Goal: Navigation & Orientation: Find specific page/section

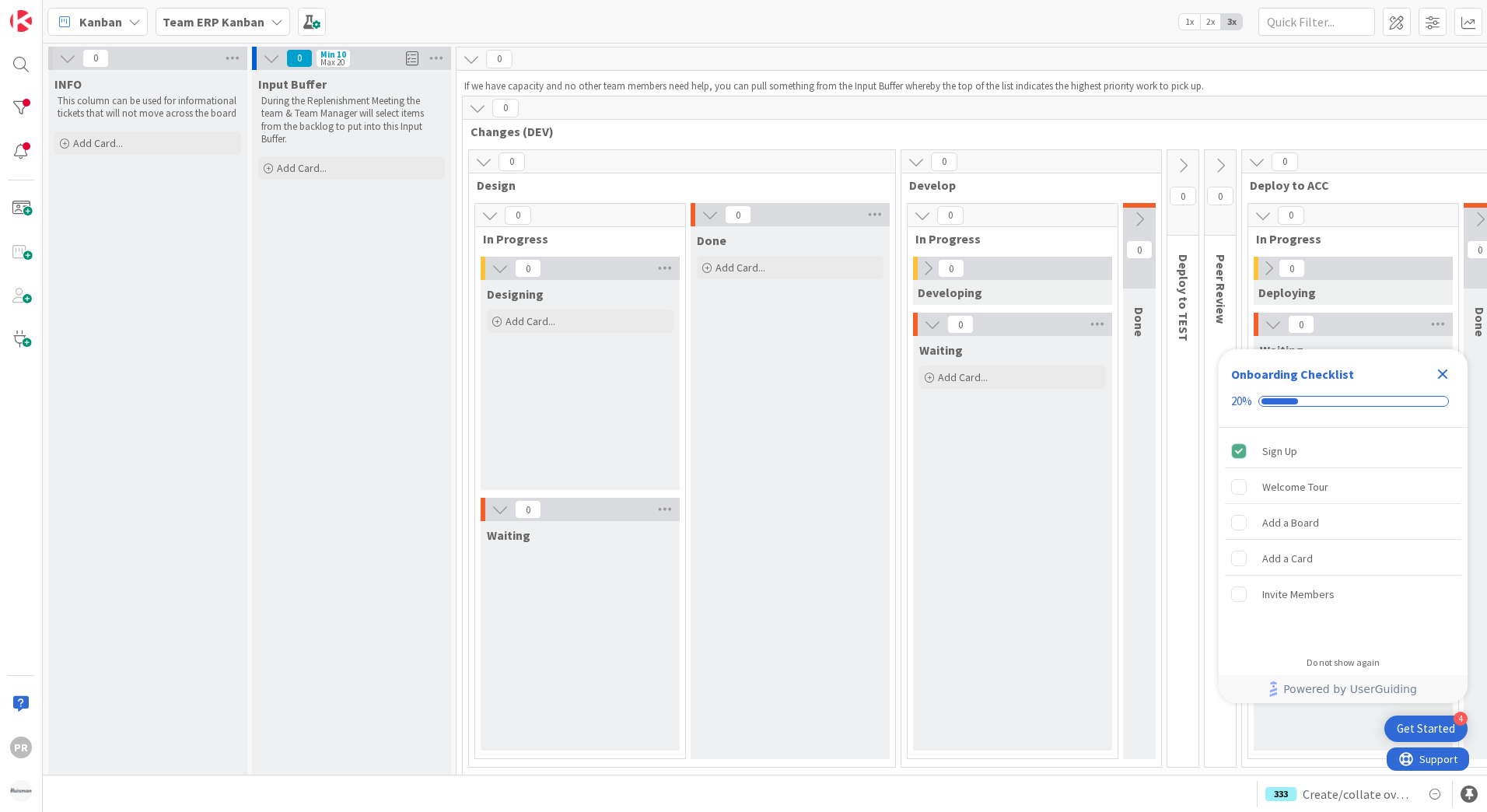
click at [1450, 375] on icon "Close Checklist" at bounding box center [1443, 374] width 19 height 19
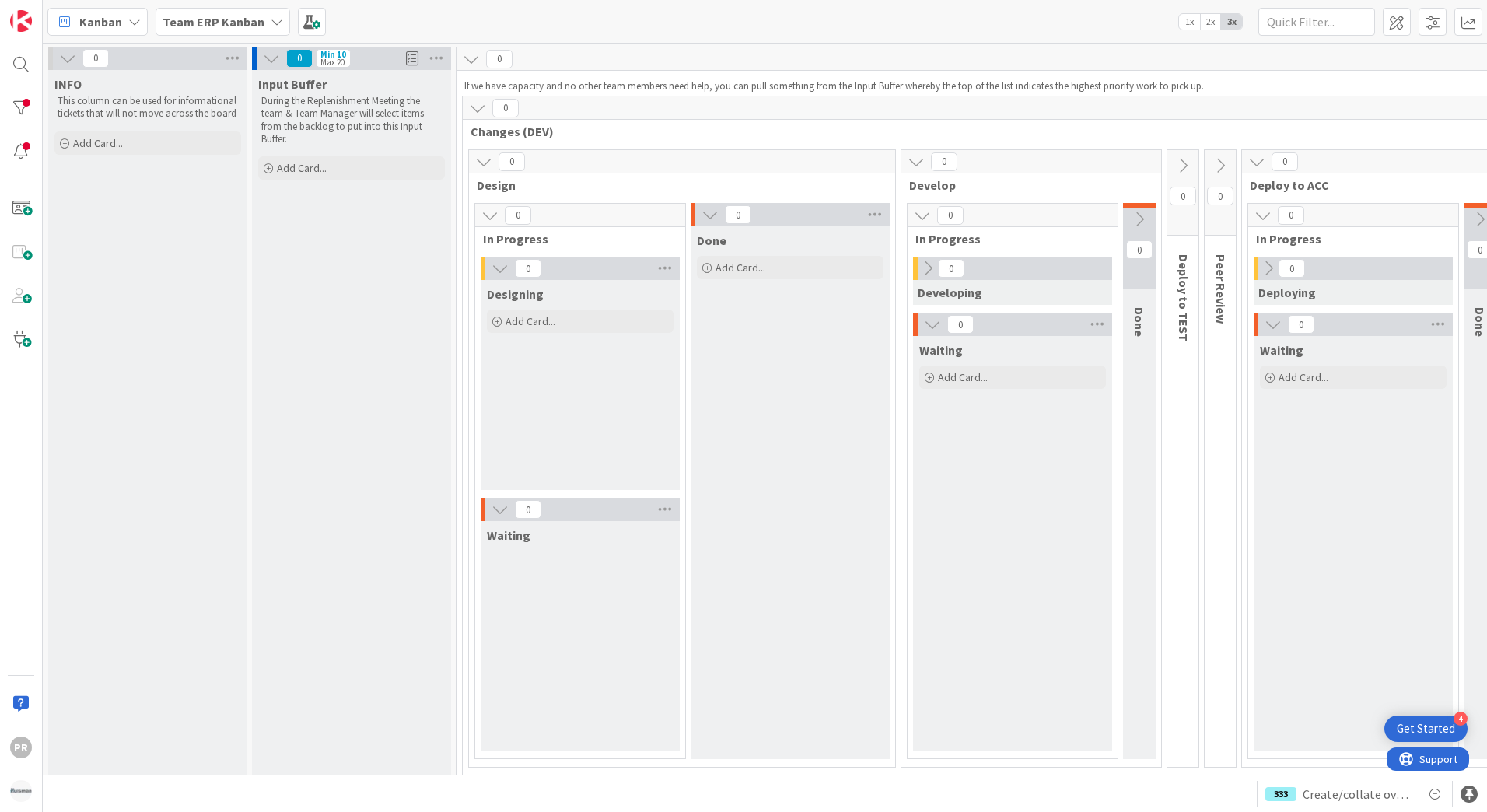
drag, startPoint x: 259, startPoint y: 24, endPoint x: 244, endPoint y: 24, distance: 15.0
click at [259, 24] on b "Team ERP Kanban" at bounding box center [213, 22] width 102 height 16
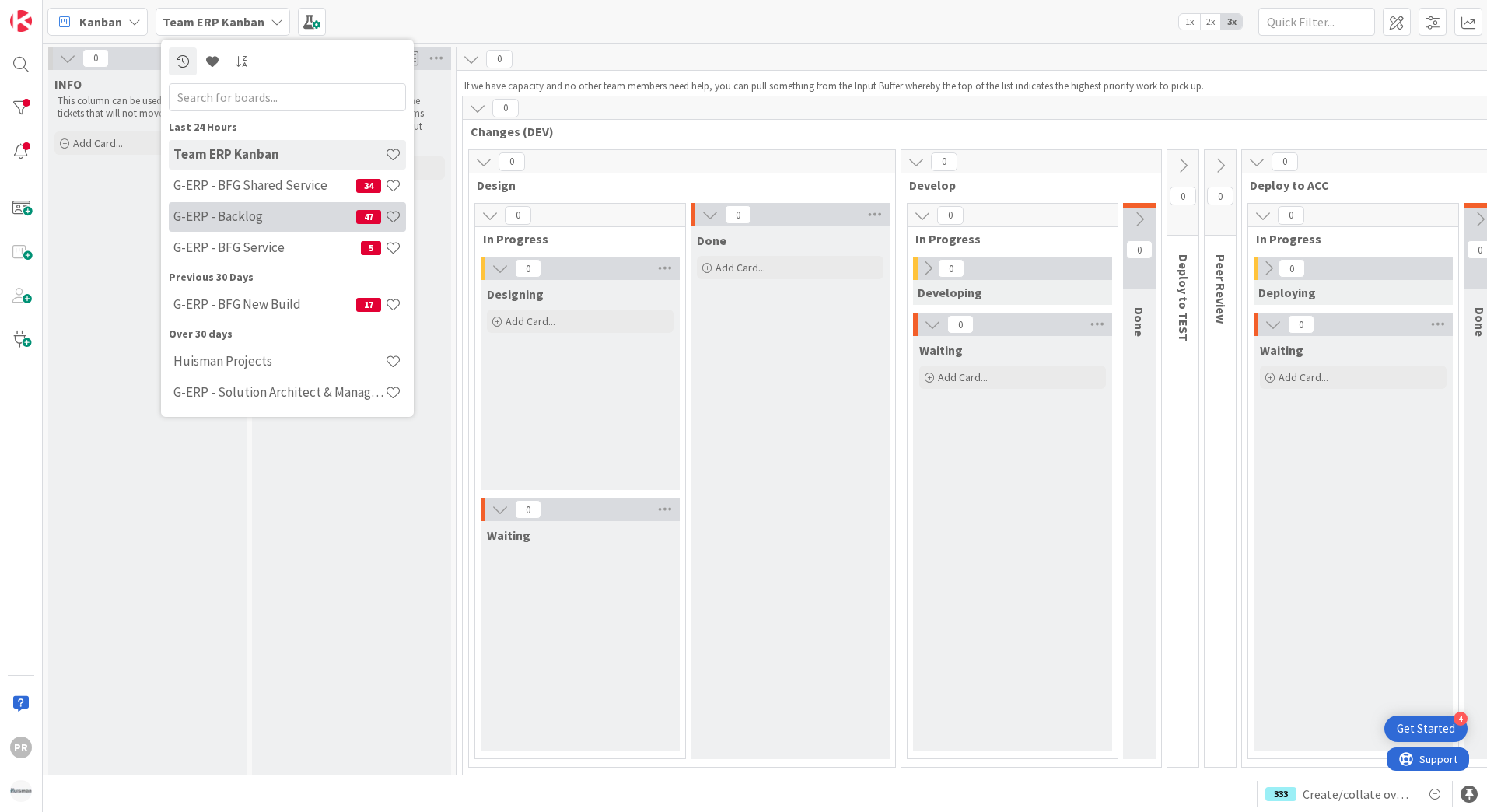
click at [294, 215] on h4 "G-ERP - Backlog" at bounding box center [265, 216] width 183 height 16
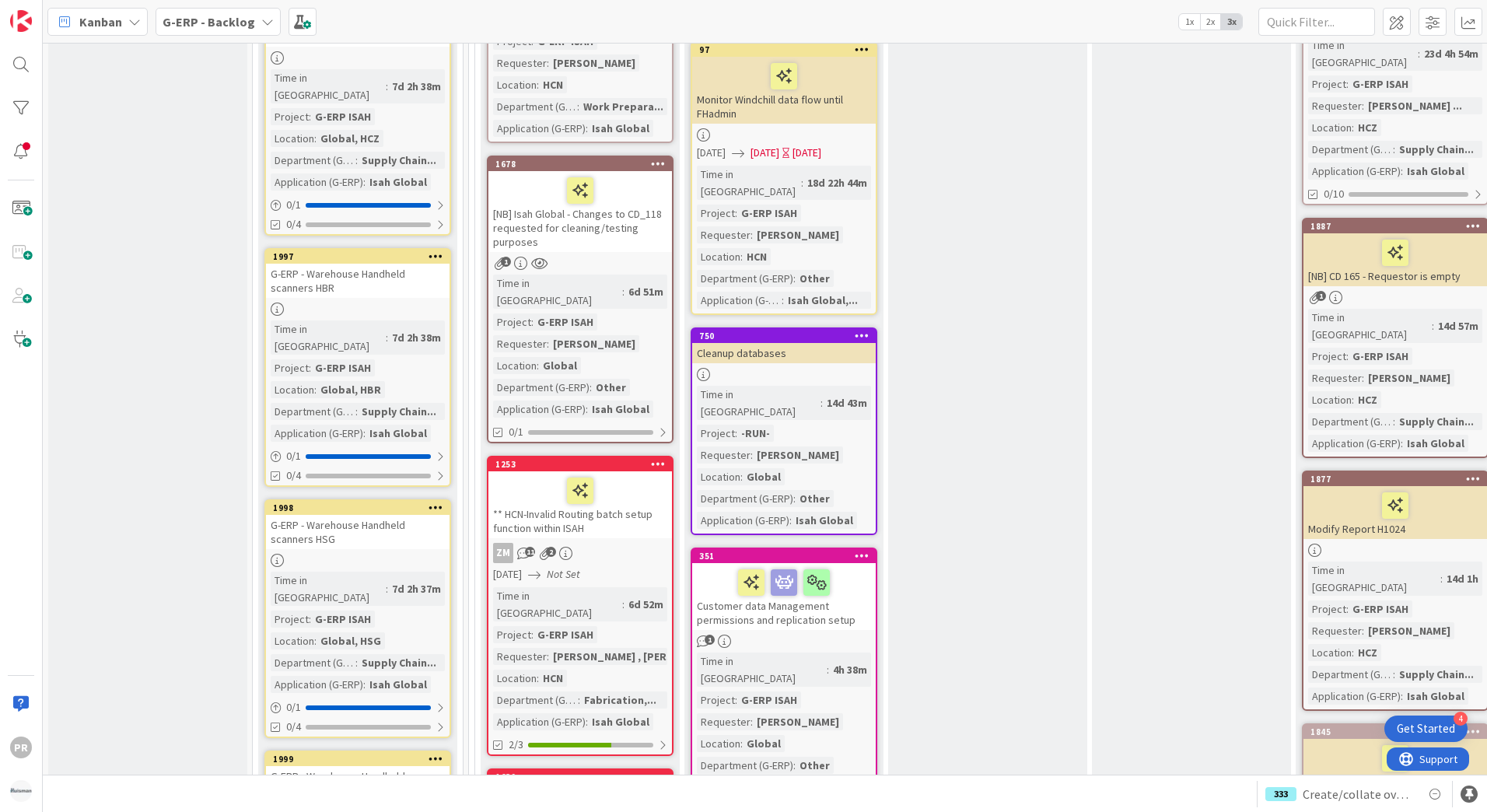
scroll to position [1788, 0]
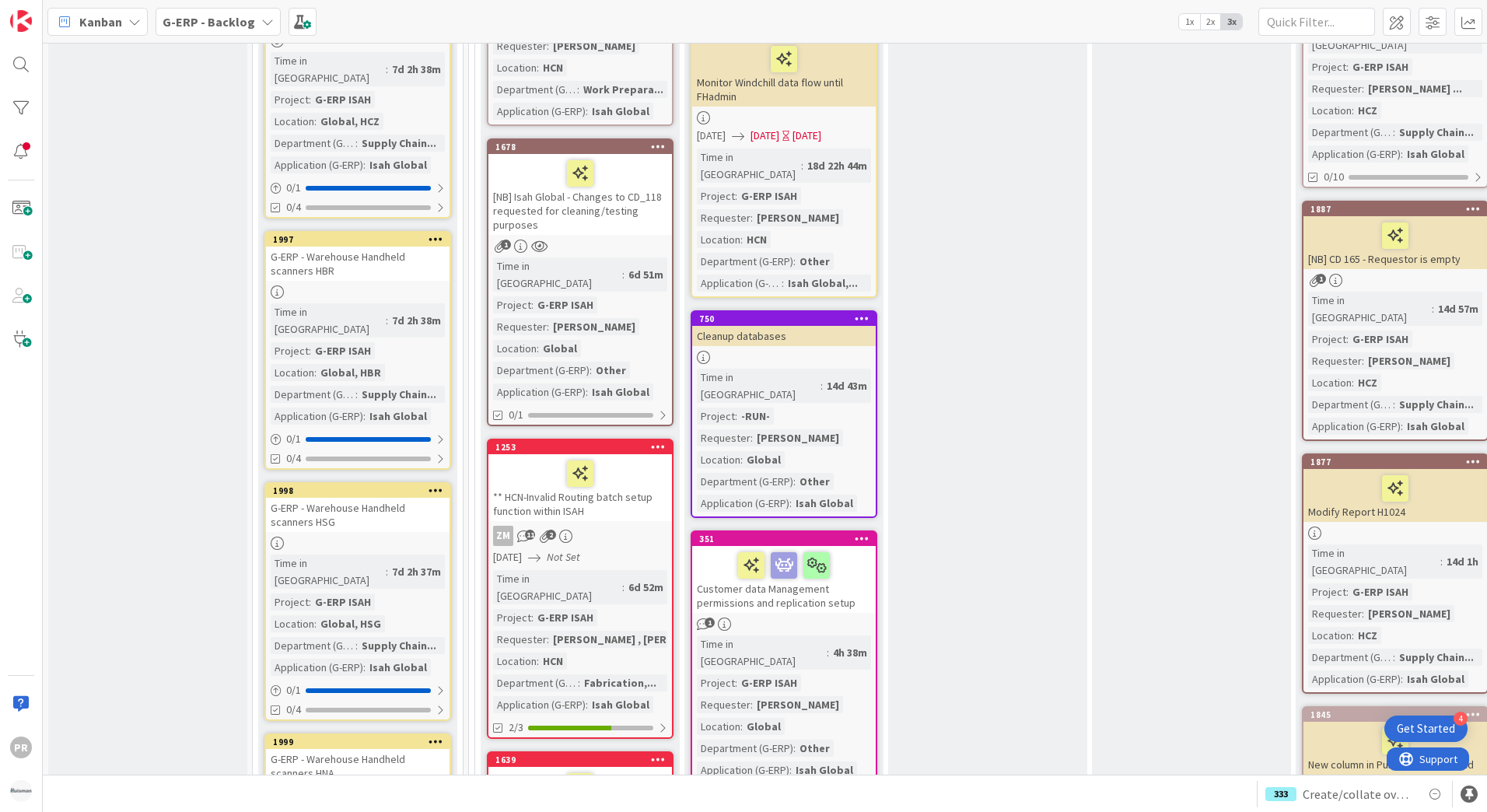
click at [207, 23] on b "G-ERP - Backlog" at bounding box center [208, 22] width 92 height 16
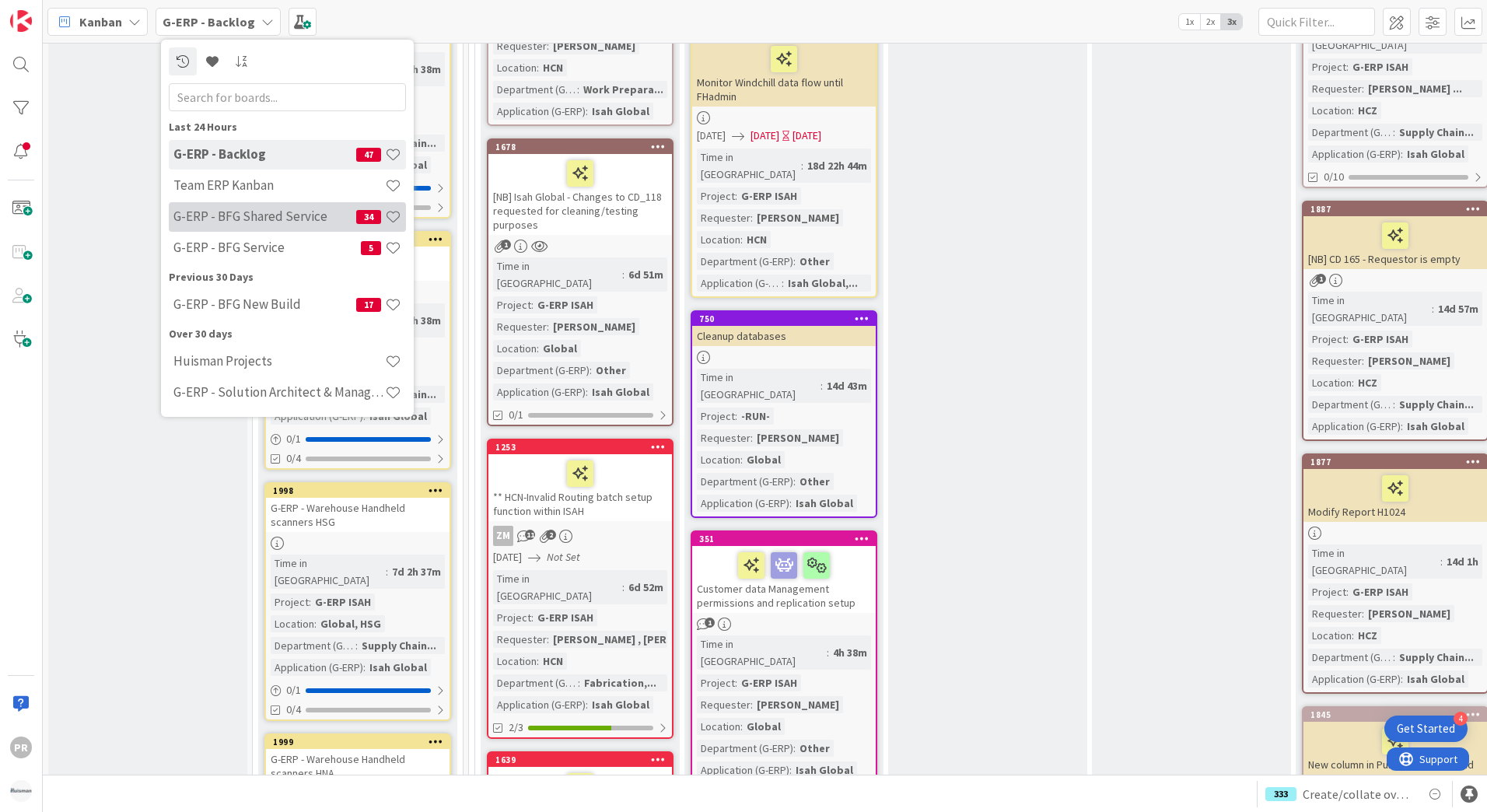
click at [267, 218] on h4 "G-ERP - BFG Shared Service" at bounding box center [265, 216] width 183 height 16
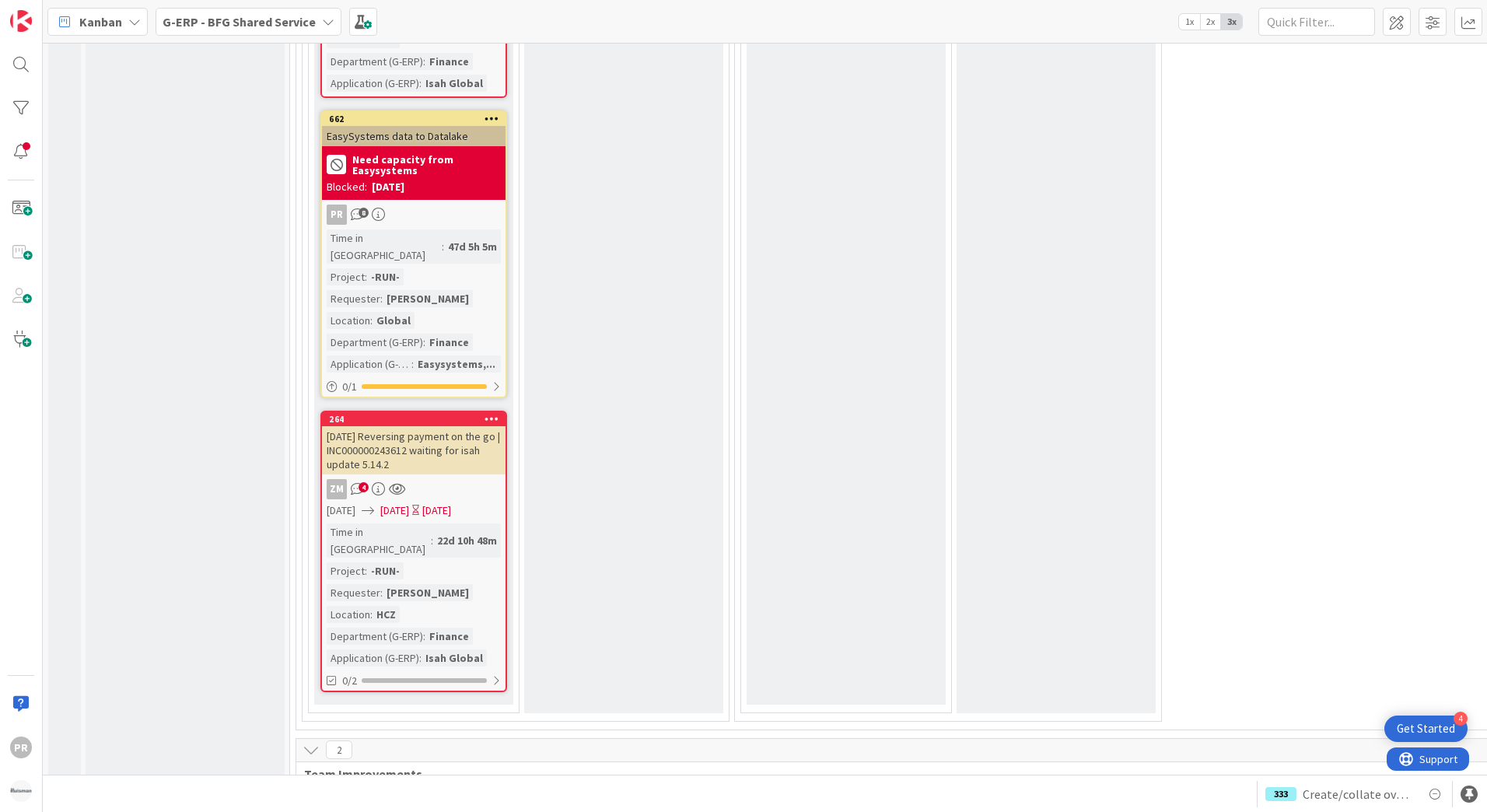
scroll to position [10039, 0]
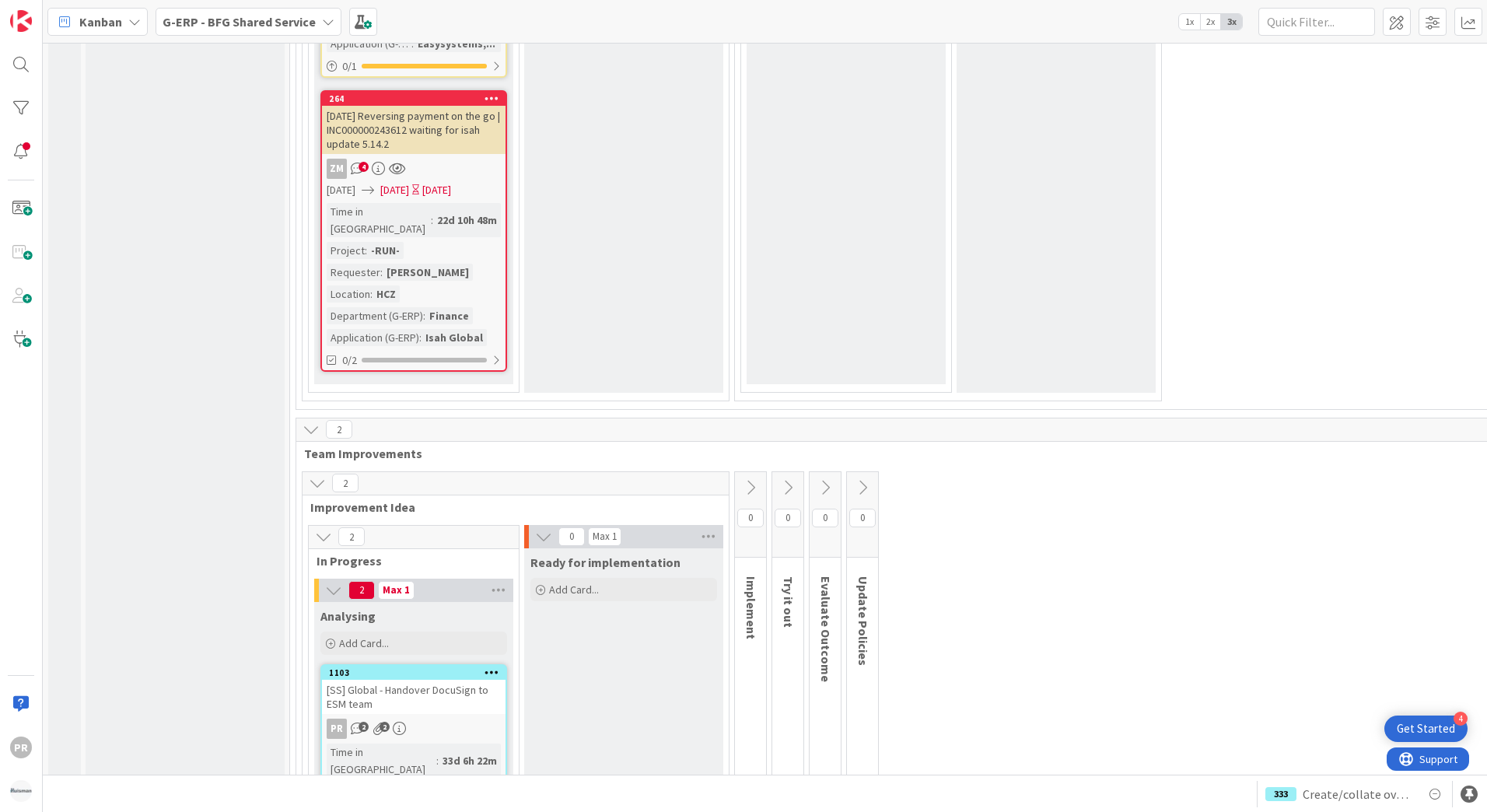
click at [450, 679] on div "[SS] Global - Handover DocuSign to ESM team" at bounding box center [413, 696] width 184 height 34
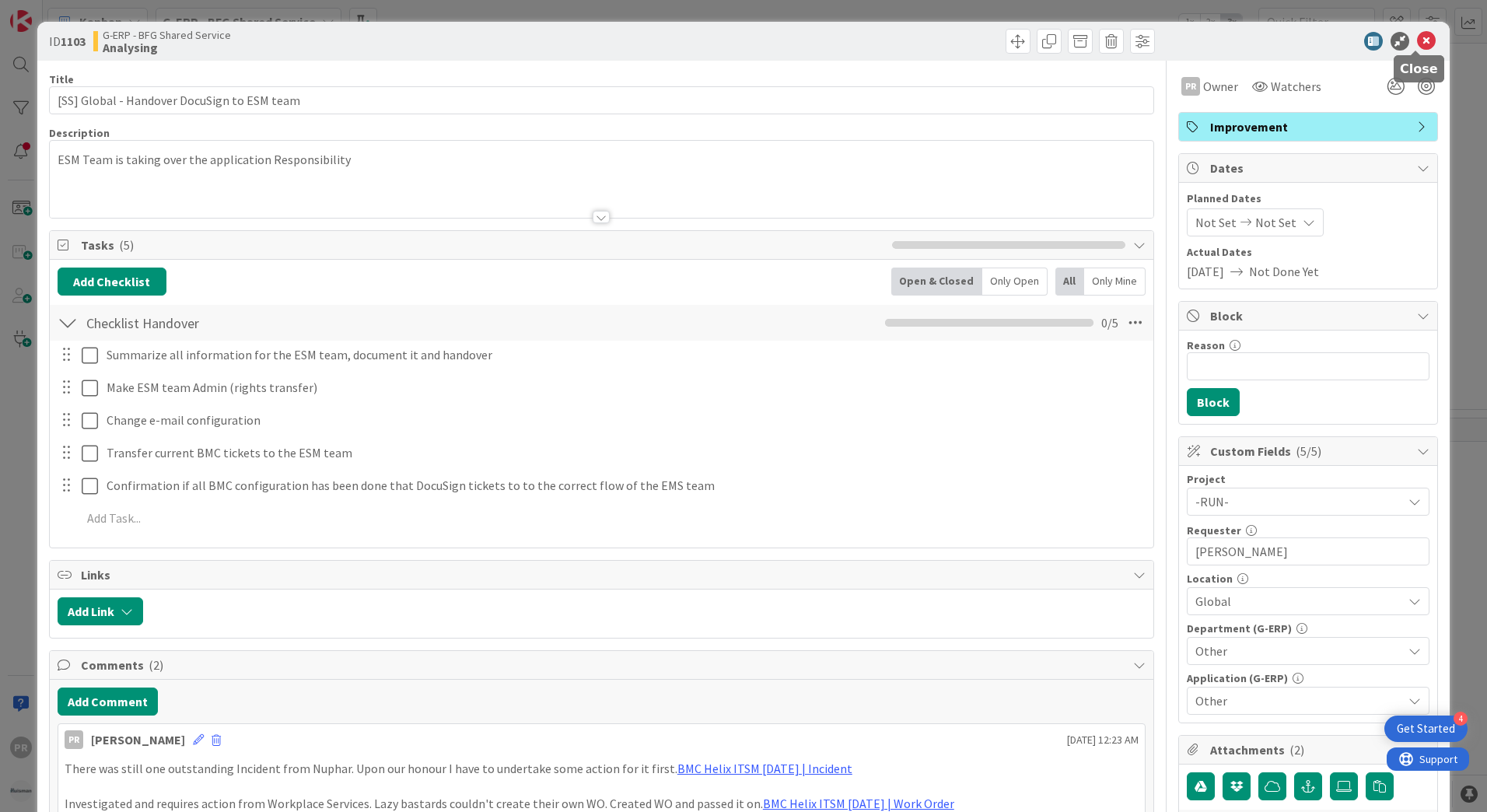
click at [1419, 44] on icon at bounding box center [1426, 40] width 19 height 19
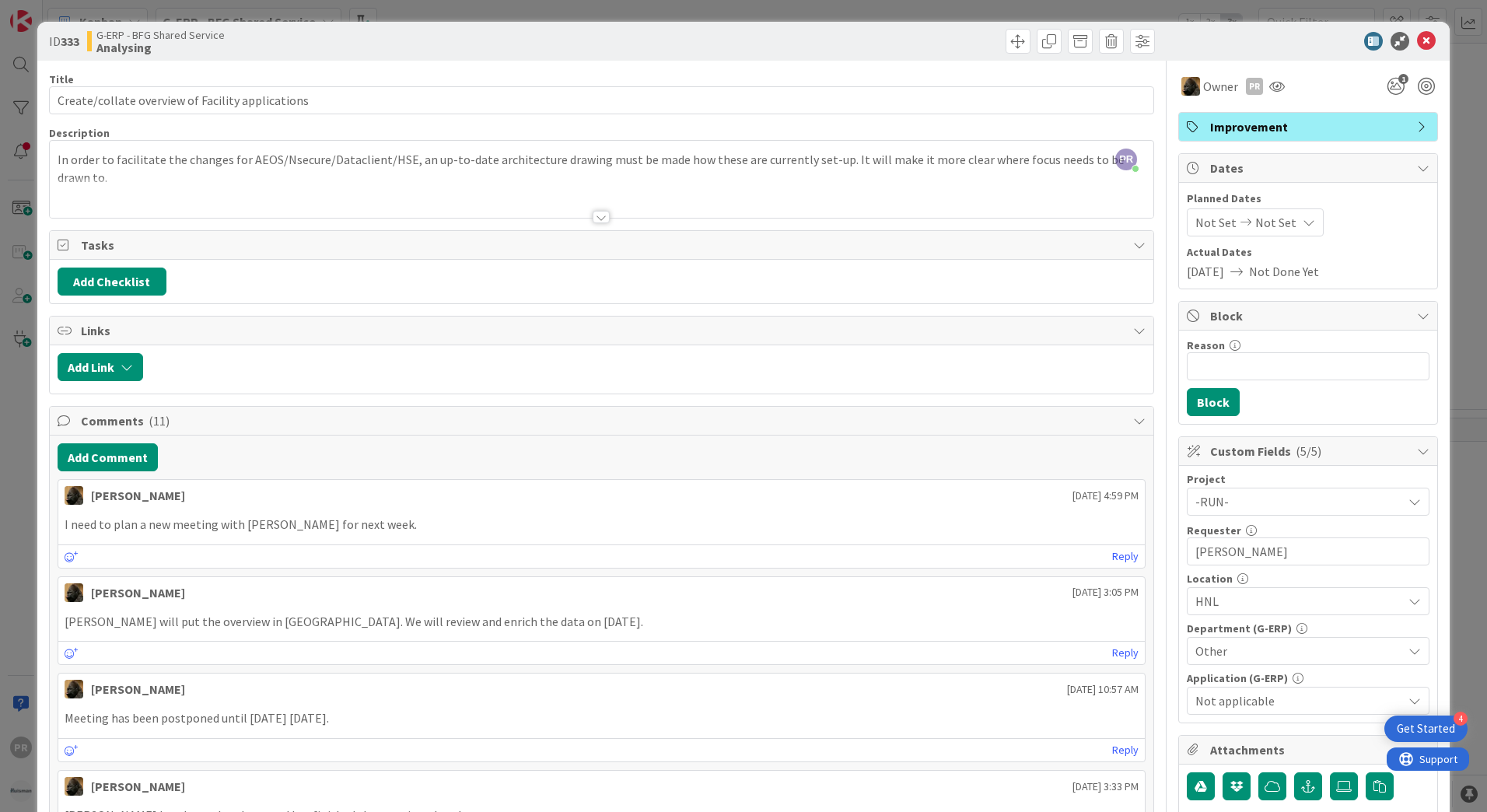
click at [593, 217] on div at bounding box center [601, 216] width 17 height 13
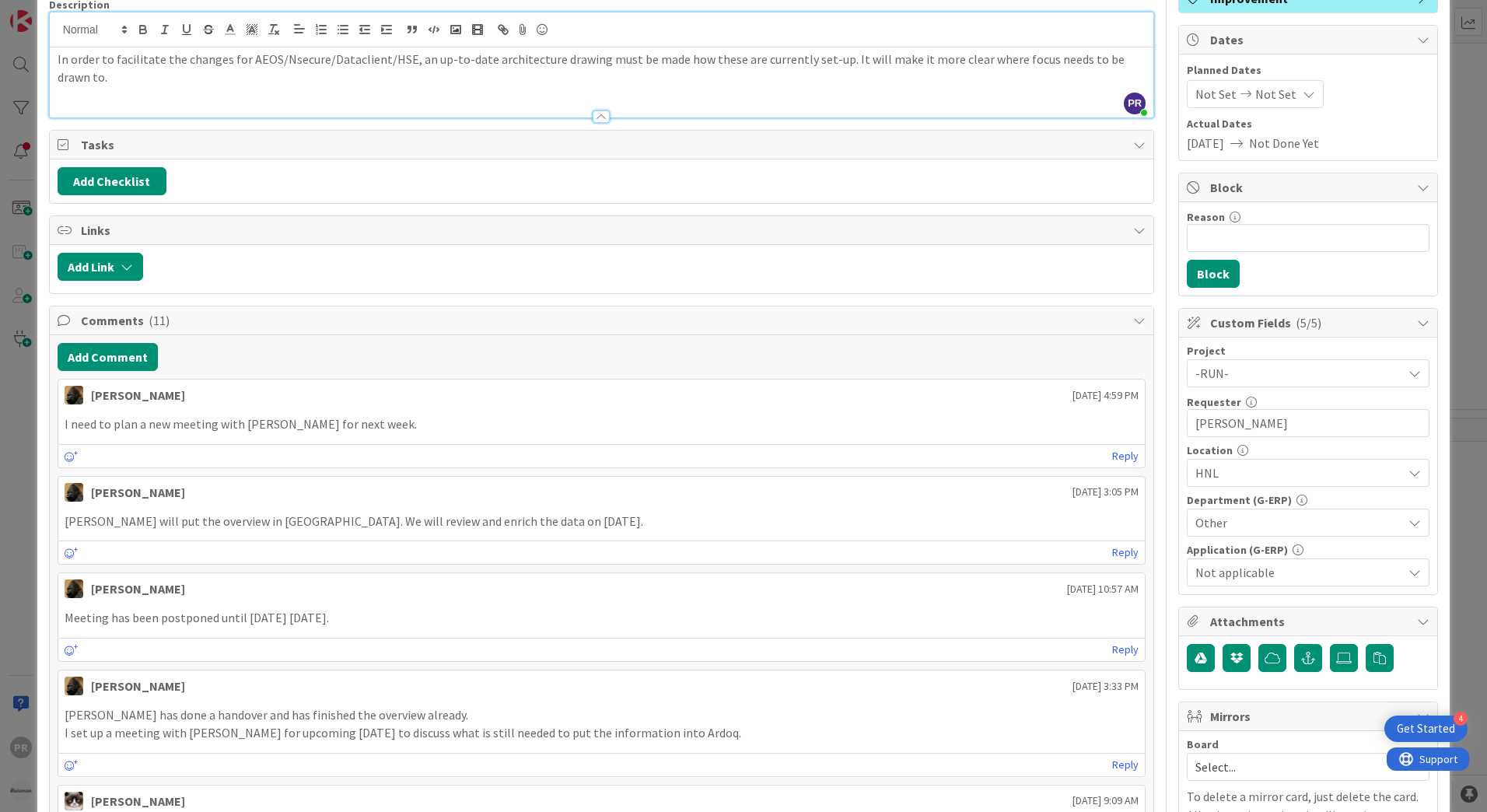
scroll to position [78, 0]
